Goal: Task Accomplishment & Management: Use online tool/utility

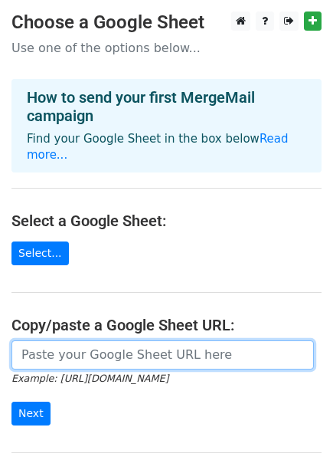
click at [97, 344] on input "url" at bounding box center [162, 354] width 303 height 29
paste input "https://docs.google.com/spreadsheets/d/1i1fGscqOB9xukL_0X2Ho3tZQfglSzc_H7v-Js87…"
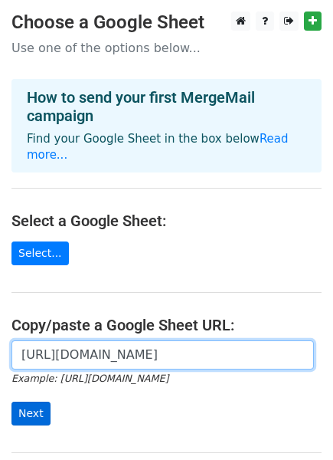
type input "https://docs.google.com/spreadsheets/d/1i1fGscqOB9xukL_0X2Ho3tZQfglSzc_H7v-Js87…"
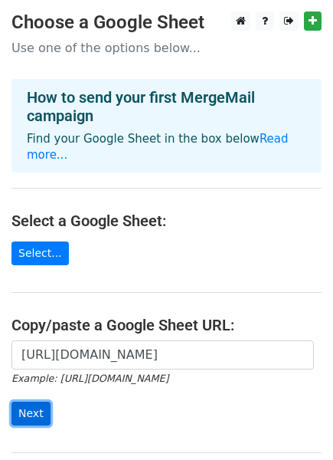
scroll to position [0, 0]
click at [34, 401] on input "Next" at bounding box center [30, 413] width 39 height 24
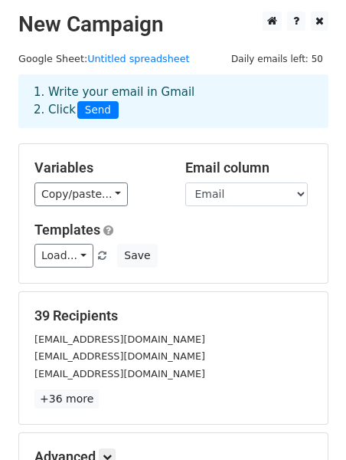
scroll to position [184, 0]
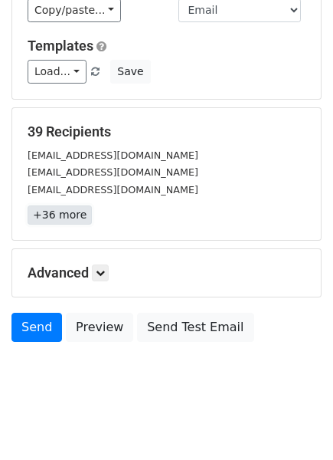
click at [49, 219] on link "+36 more" at bounding box center [60, 214] width 64 height 19
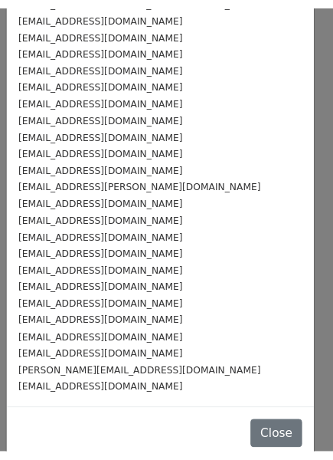
scroll to position [0, 0]
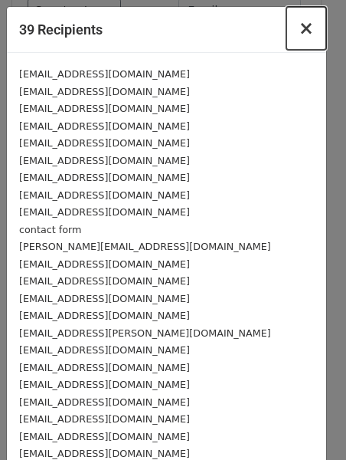
click at [299, 28] on span "×" at bounding box center [306, 28] width 15 height 21
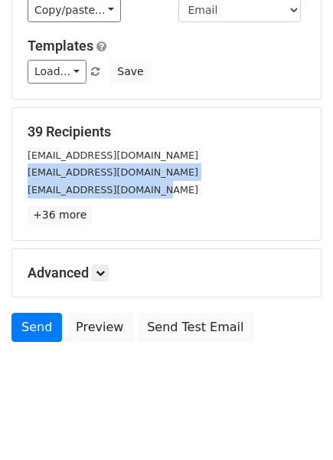
drag, startPoint x: 322, startPoint y: 187, endPoint x: 322, endPoint y: 149, distance: 38.3
click at [322, 149] on main "New Campaign Daily emails left: 50 Google Sheet: Untitled spreadsheet 1. Write …" at bounding box center [166, 89] width 333 height 522
